Goal: Communication & Community: Answer question/provide support

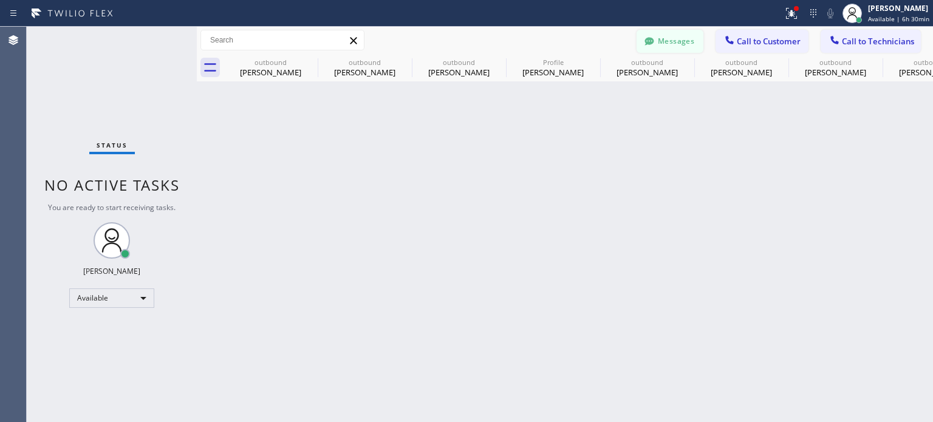
scroll to position [61, 0]
click at [749, 36] on span "Call to Customer" at bounding box center [769, 41] width 64 height 11
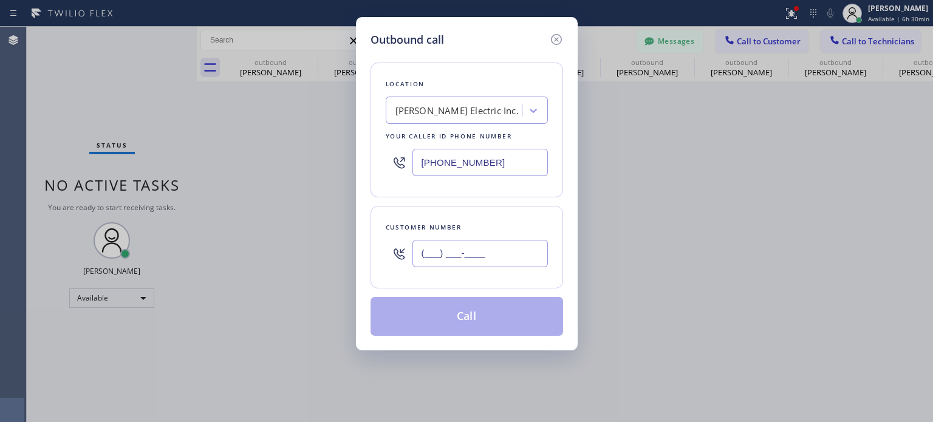
drag, startPoint x: 516, startPoint y: 255, endPoint x: 532, endPoint y: 211, distance: 46.7
click at [516, 255] on input "(___) ___-____" at bounding box center [480, 253] width 135 height 27
paste input "718) 350-1855"
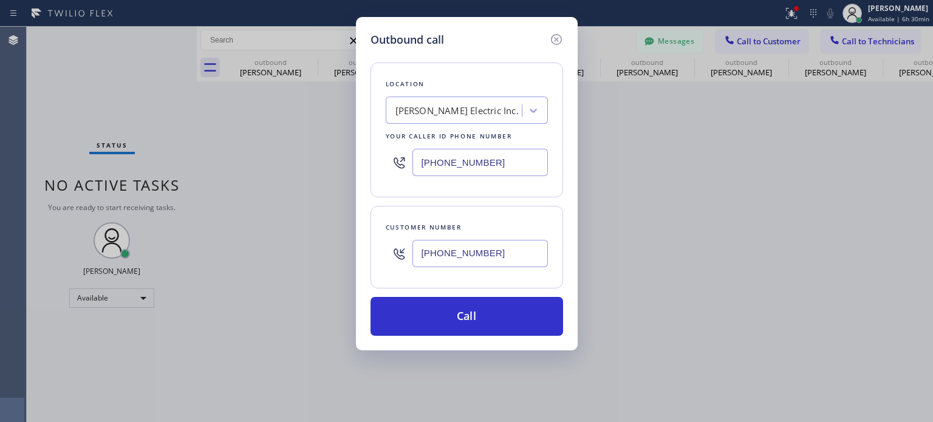
type input "[PHONE_NUMBER]"
click at [440, 173] on input "[PHONE_NUMBER]" at bounding box center [480, 162] width 135 height 27
click at [440, 172] on input "[PHONE_NUMBER]" at bounding box center [480, 162] width 135 height 27
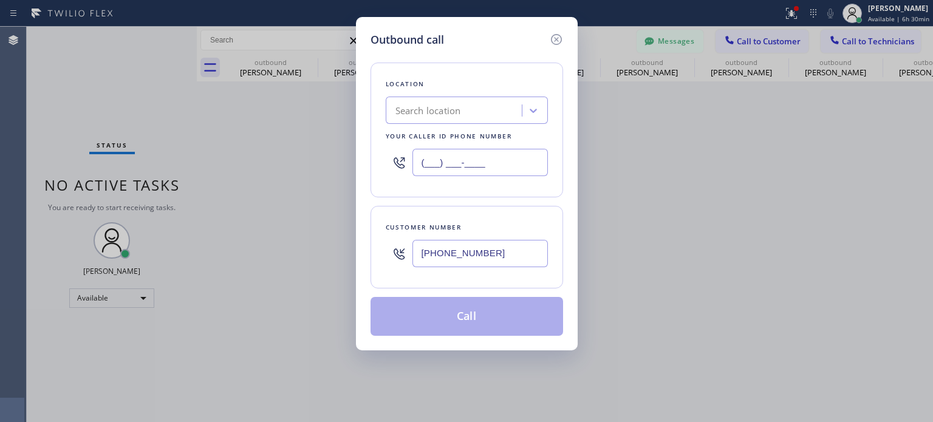
type input "(___) ___-____"
click at [426, 111] on div "Search location" at bounding box center [429, 111] width 66 height 14
paste input "T and T Electrical Repair Service [GEOGRAPHIC_DATA](Aerial Electric)"
type input "T and T Electrical Repair Service [GEOGRAPHIC_DATA](Aerial Electric)"
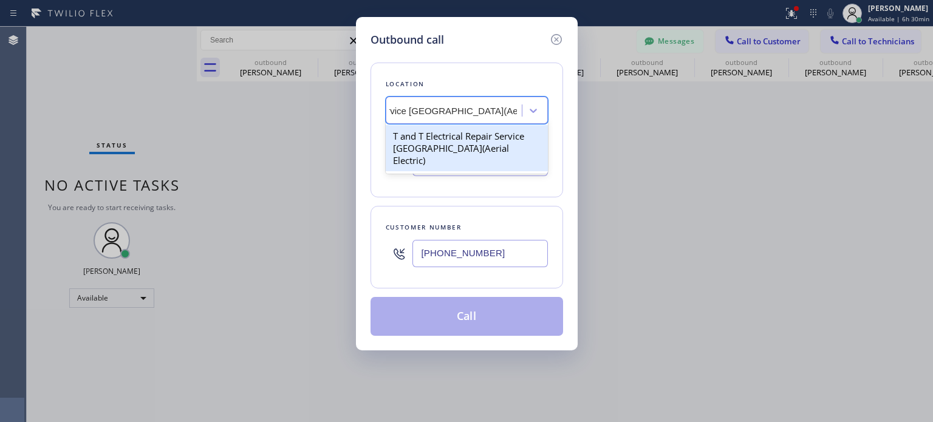
click at [430, 139] on div "T and T Electrical Repair Service [GEOGRAPHIC_DATA](Aerial Electric)" at bounding box center [467, 148] width 162 height 46
type input "[PHONE_NUMBER]"
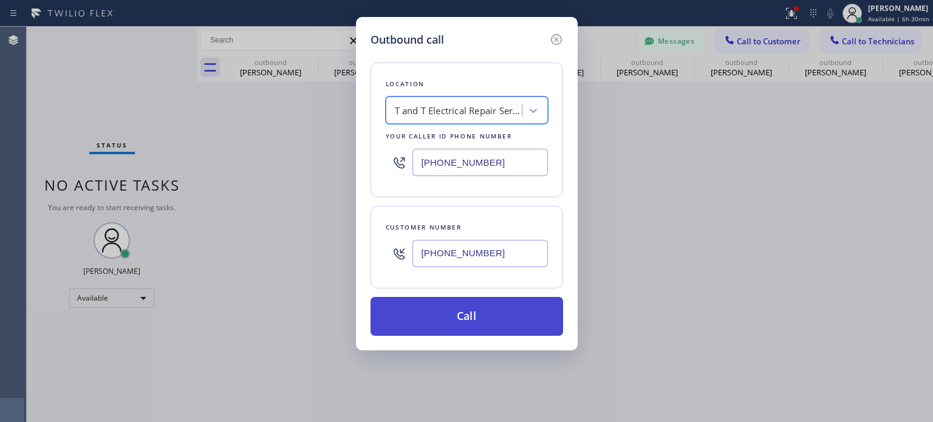
click at [440, 309] on button "Call" at bounding box center [467, 316] width 193 height 39
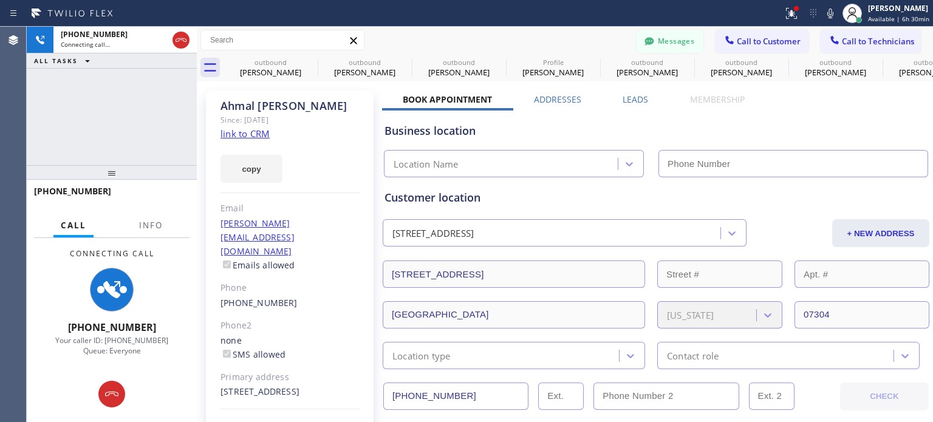
type input "[PHONE_NUMBER]"
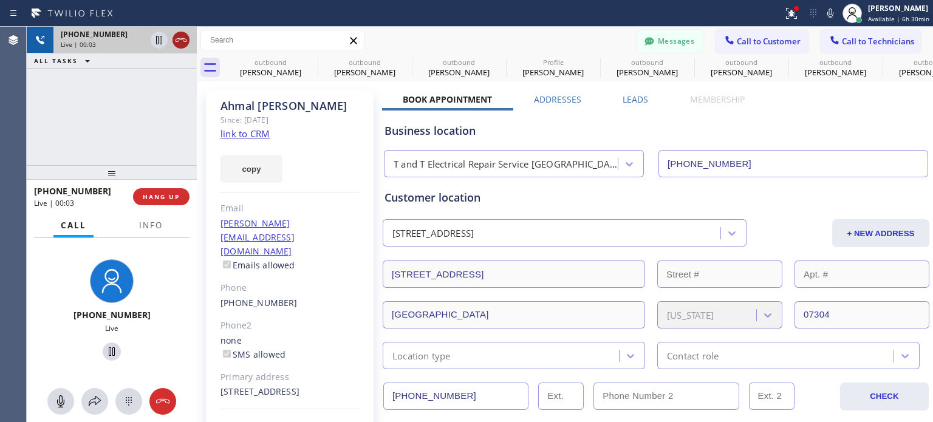
click at [187, 42] on icon at bounding box center [181, 40] width 15 height 15
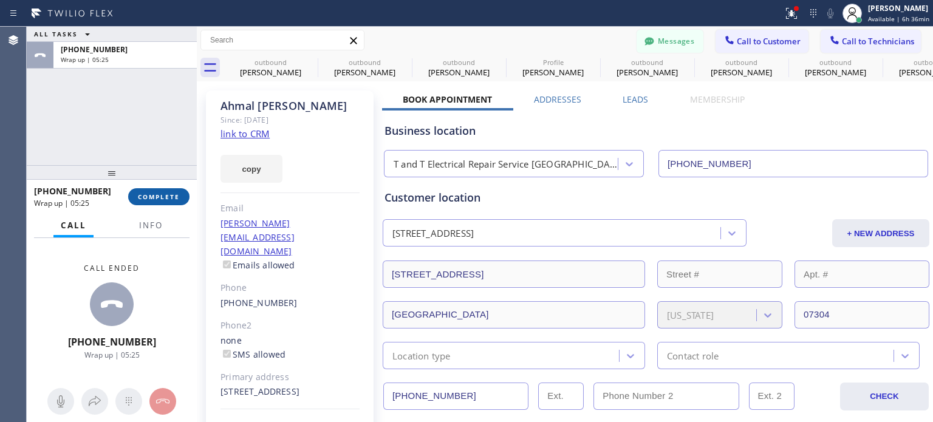
click at [153, 200] on span "COMPLETE" at bounding box center [159, 197] width 42 height 9
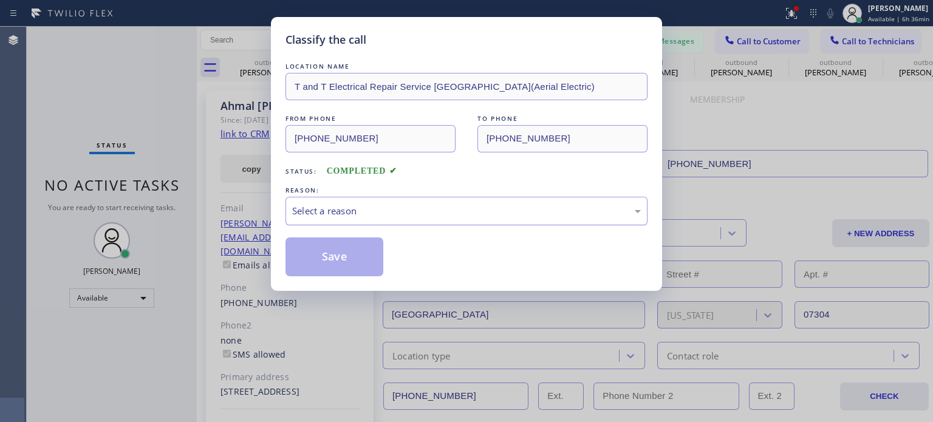
click at [335, 214] on div "Select a reason" at bounding box center [466, 211] width 349 height 14
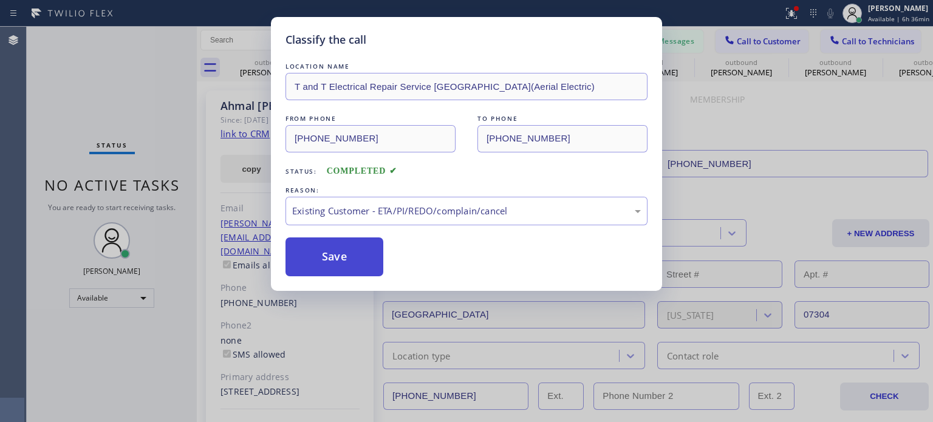
drag, startPoint x: 436, startPoint y: 281, endPoint x: 368, endPoint y: 252, distance: 73.5
click at [357, 248] on button "Save" at bounding box center [335, 257] width 98 height 39
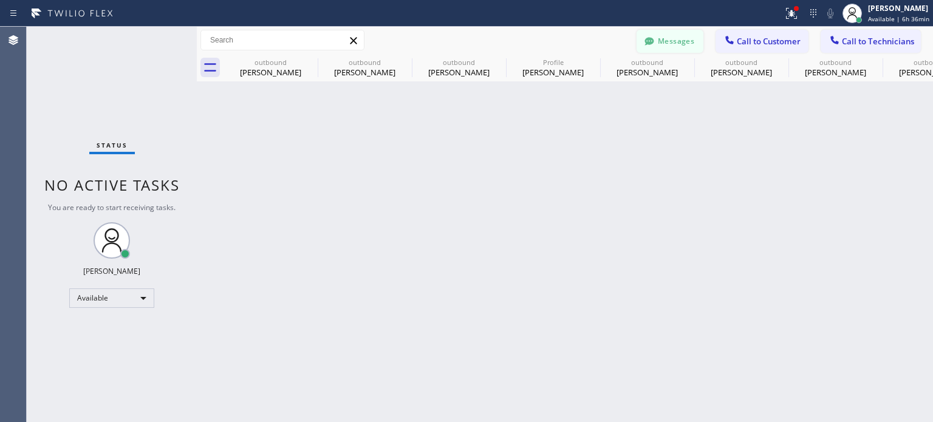
click at [677, 48] on button "Messages" at bounding box center [670, 41] width 67 height 23
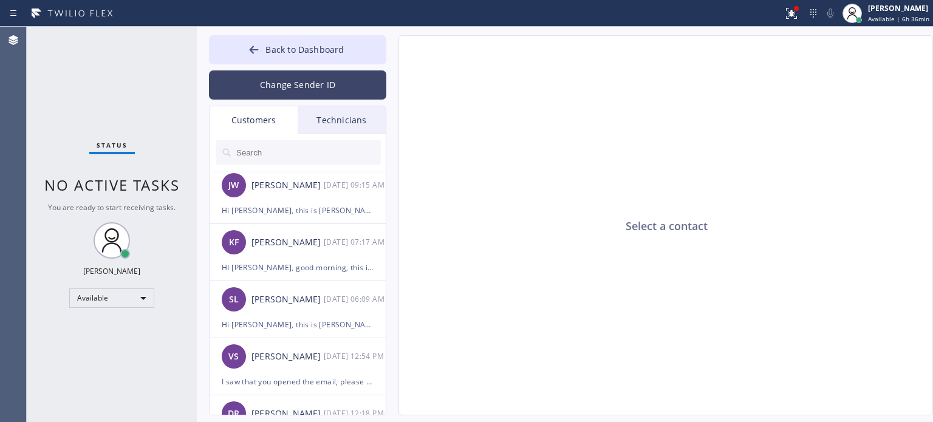
click at [292, 89] on button "Change Sender ID" at bounding box center [297, 84] width 177 height 29
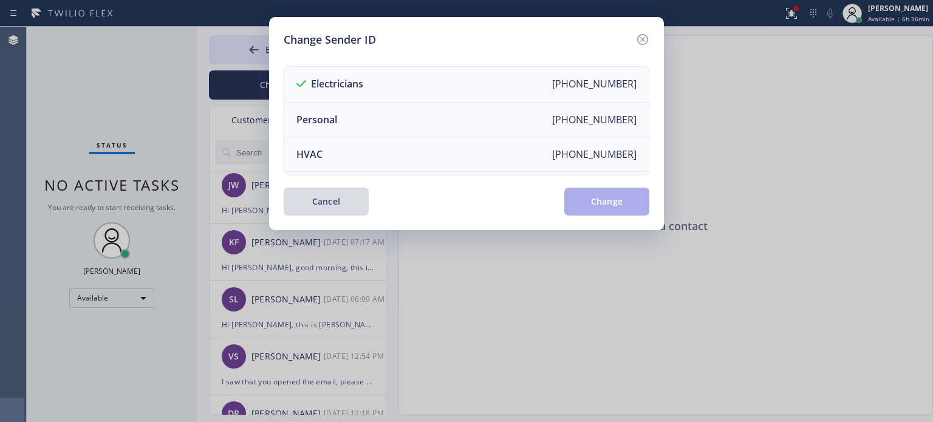
click at [322, 199] on button "Cancel" at bounding box center [326, 202] width 85 height 28
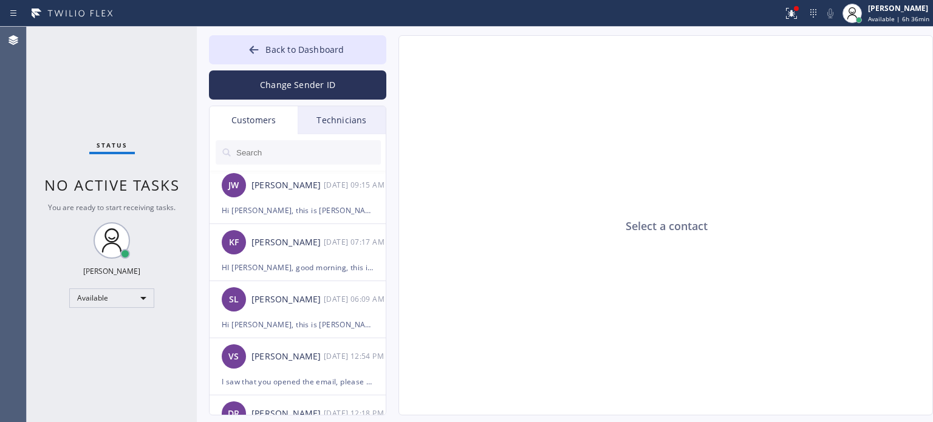
click at [259, 146] on input "text" at bounding box center [308, 152] width 146 height 24
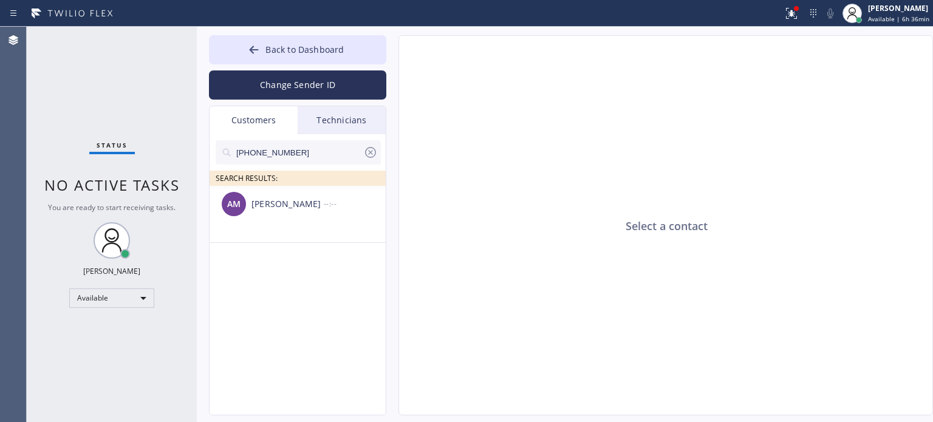
click at [287, 211] on div "[PERSON_NAME]" at bounding box center [288, 204] width 72 height 14
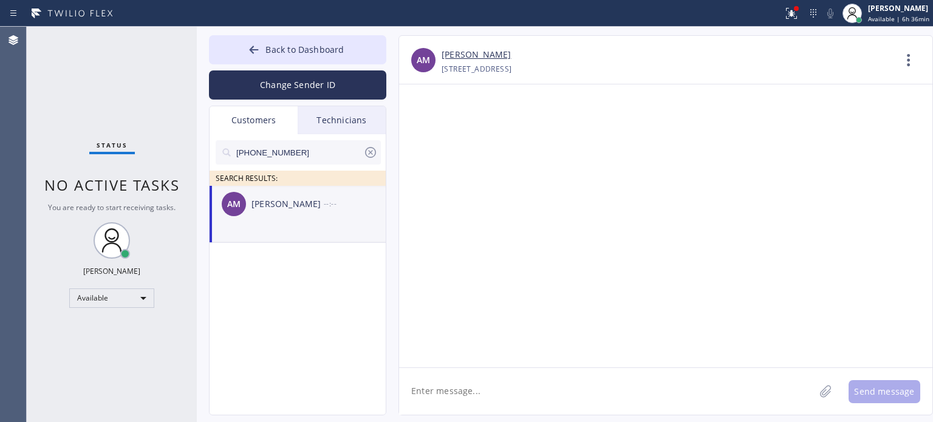
drag, startPoint x: 484, startPoint y: 396, endPoint x: 465, endPoint y: 352, distance: 48.2
click at [484, 393] on textarea at bounding box center [607, 391] width 416 height 47
paste textarea "T and T Electrical Repair"
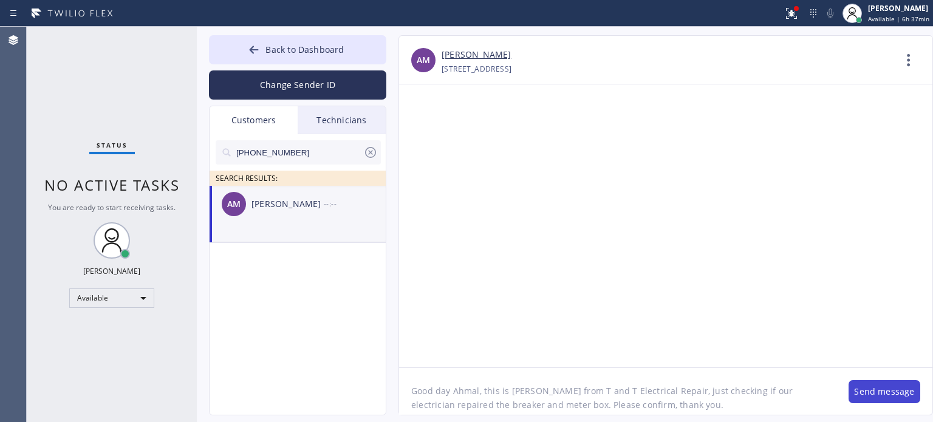
type textarea "Good day Ahmal, this is [PERSON_NAME] from T and T Electrical Repair, just chec…"
drag, startPoint x: 885, startPoint y: 391, endPoint x: 868, endPoint y: 374, distance: 24.1
click at [885, 388] on button "Send message" at bounding box center [885, 391] width 72 height 23
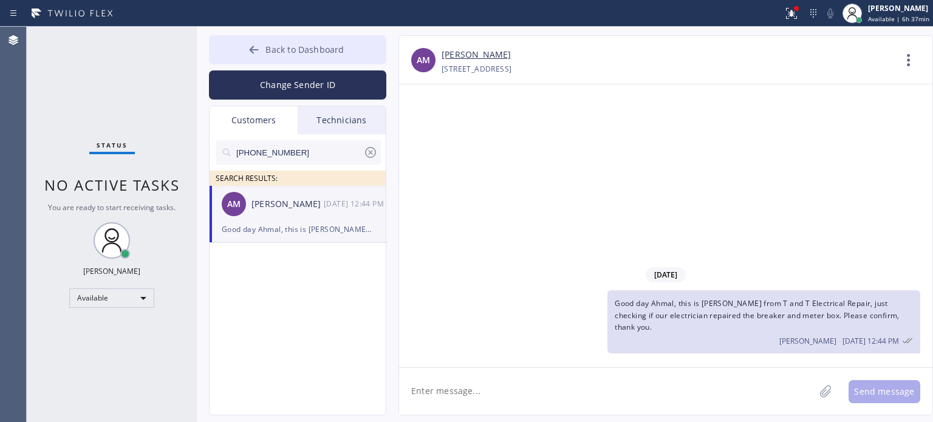
click at [316, 46] on span "Back to Dashboard" at bounding box center [305, 50] width 78 height 12
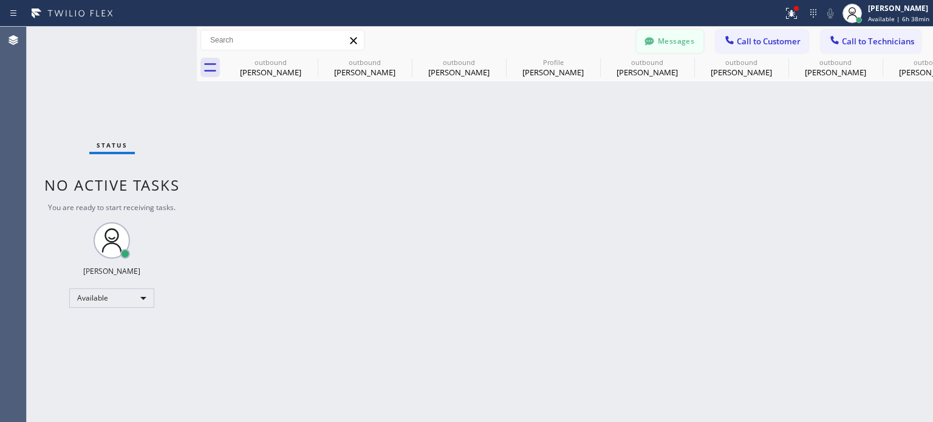
click at [680, 44] on button "Messages" at bounding box center [670, 41] width 67 height 23
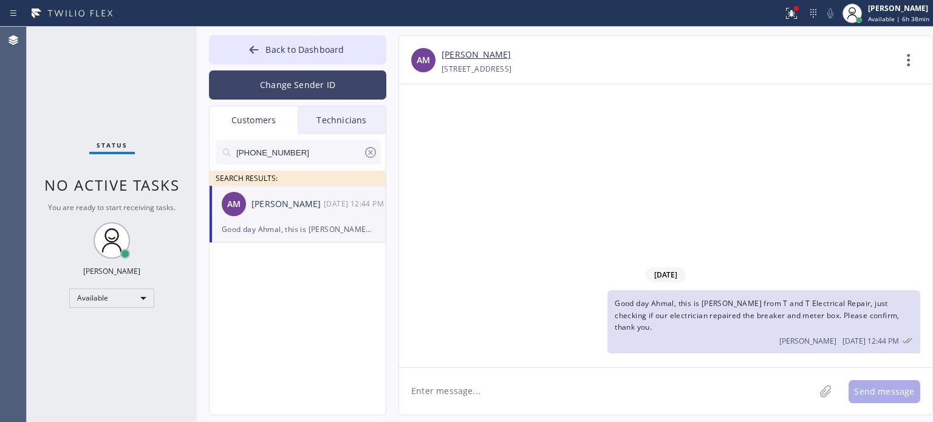
click at [293, 87] on button "Change Sender ID" at bounding box center [297, 84] width 177 height 29
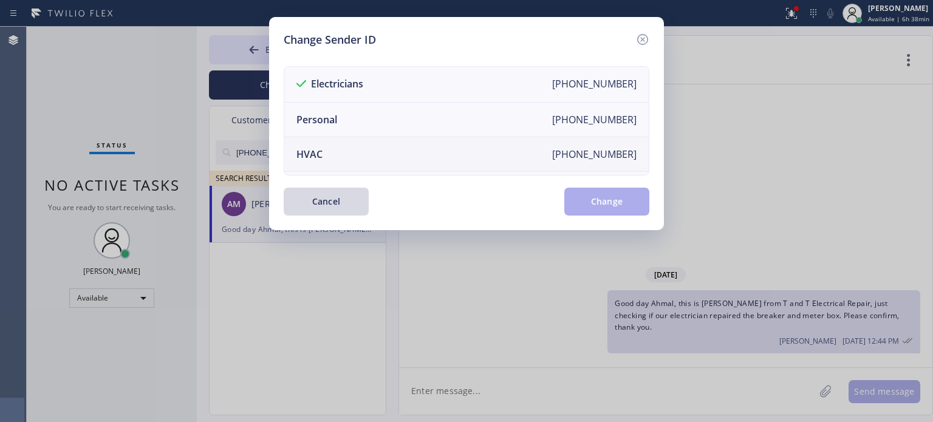
click at [338, 153] on li "HVAC [PHONE_NUMBER]" at bounding box center [466, 154] width 365 height 35
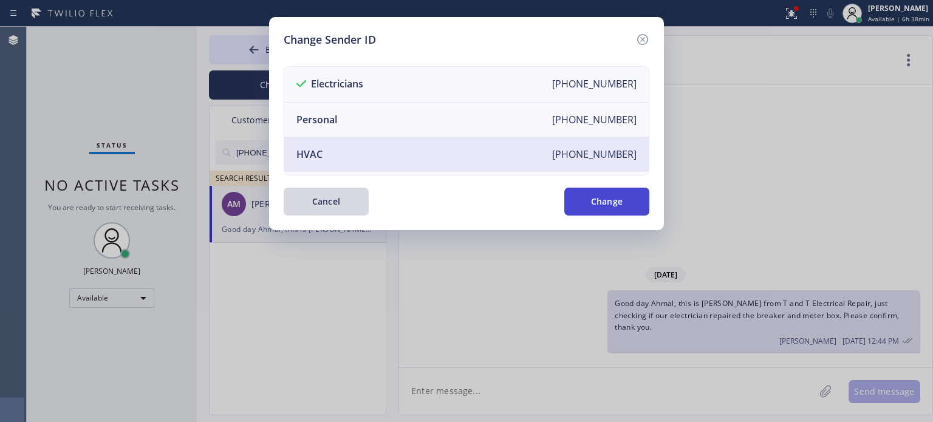
click at [625, 207] on button "Change" at bounding box center [606, 202] width 85 height 28
